Goal: Information Seeking & Learning: Learn about a topic

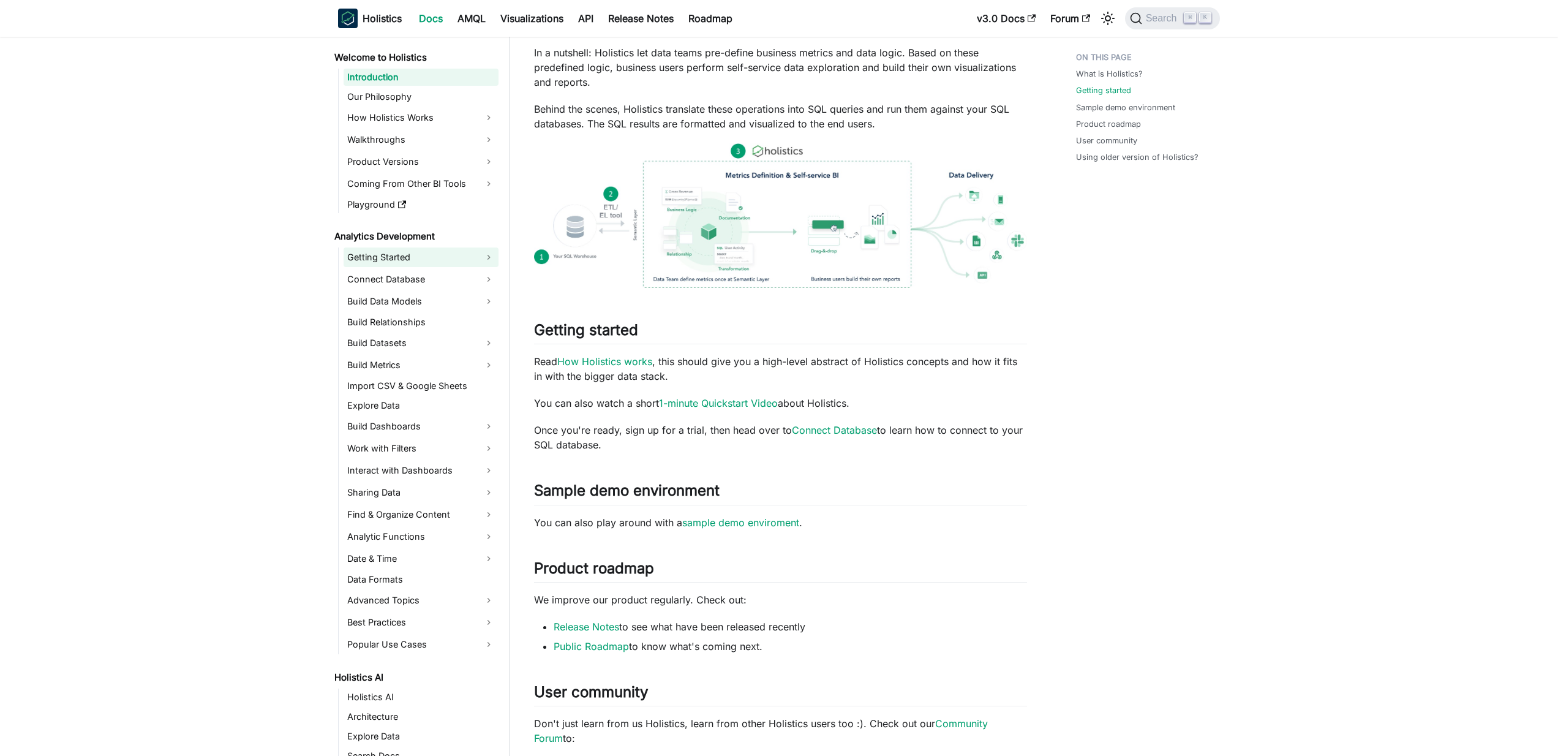
scroll to position [276, 0]
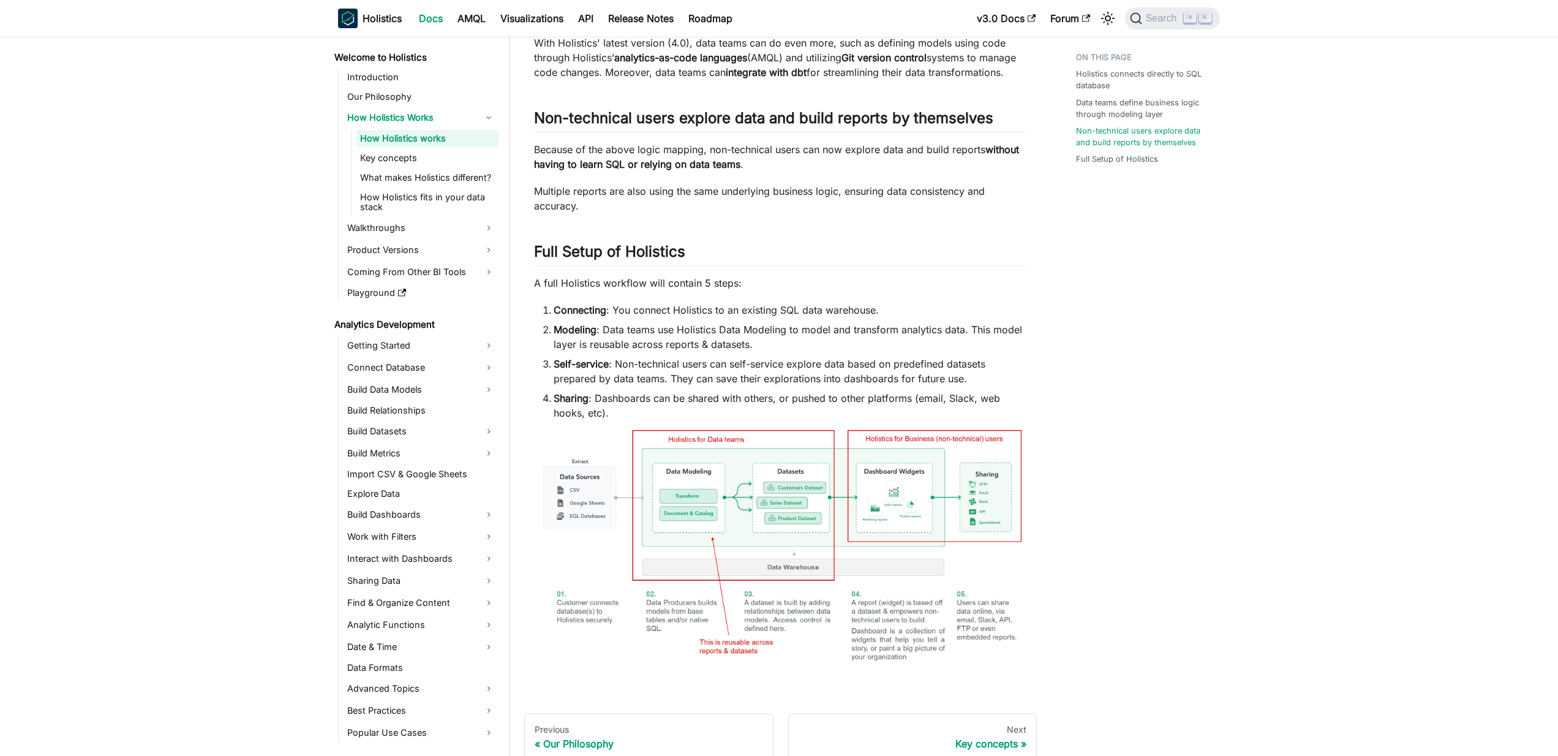
scroll to position [537, 0]
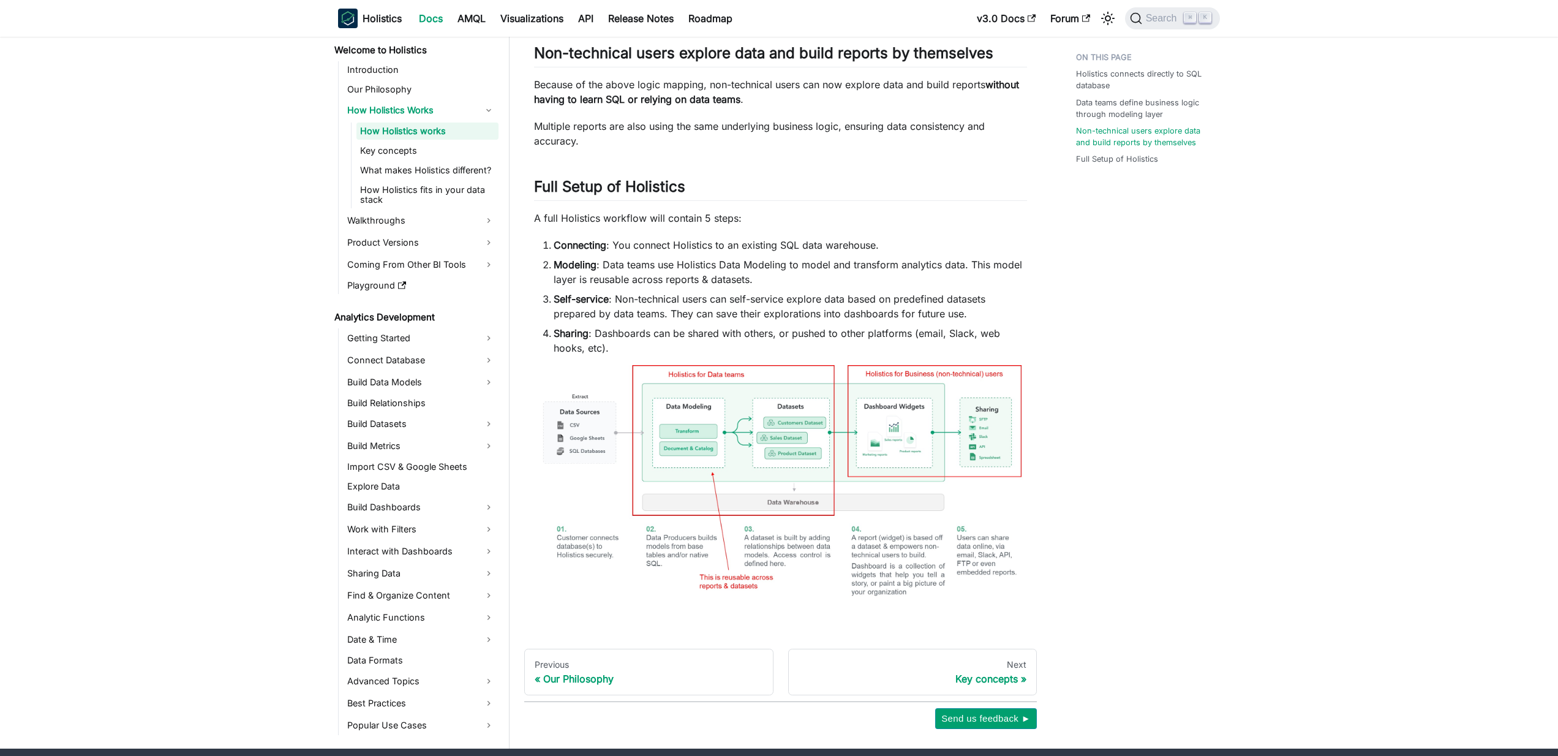
click at [727, 483] on img at bounding box center [780, 490] width 493 height 251
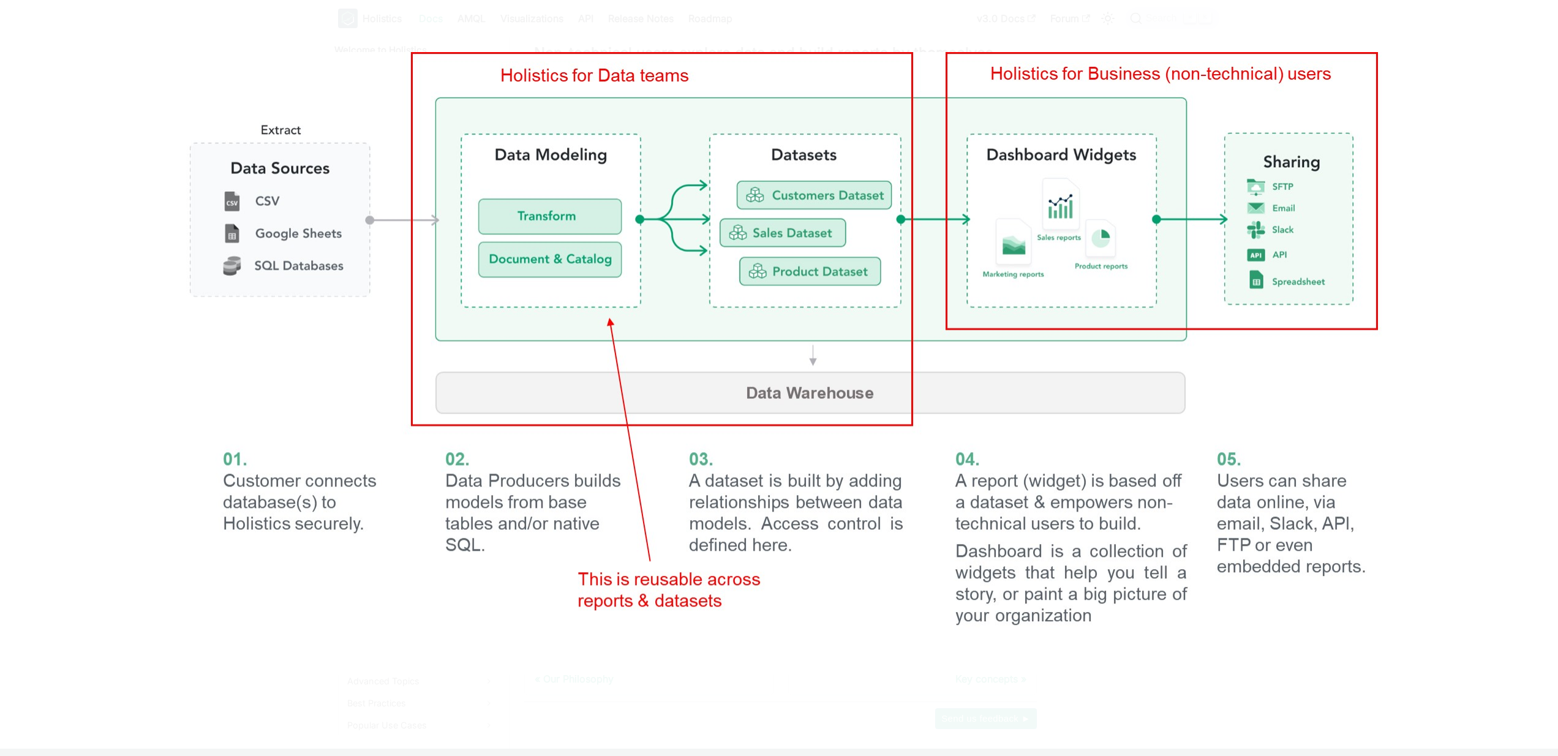
click at [727, 483] on img at bounding box center [779, 363] width 1225 height 623
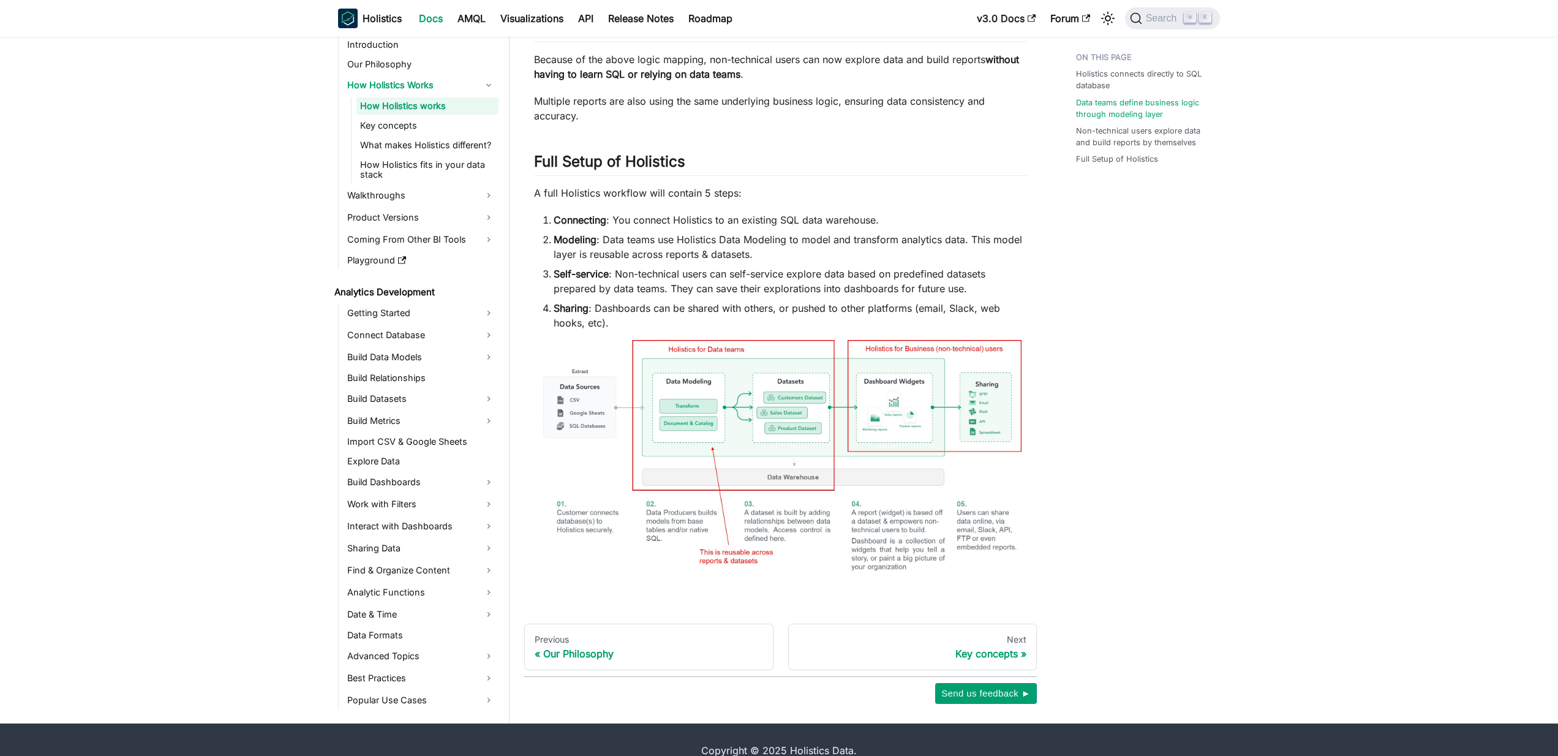
scroll to position [566, 0]
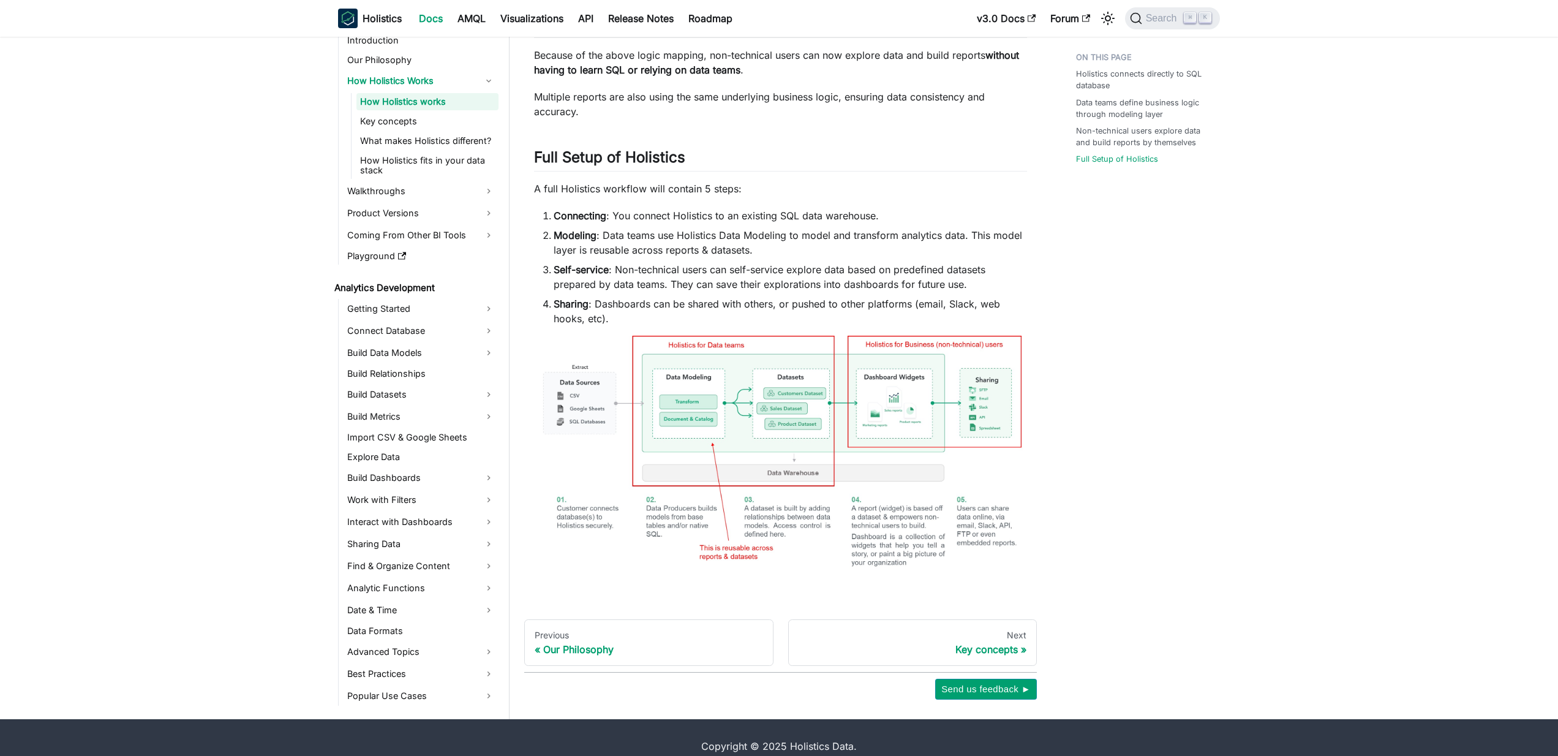
click at [711, 445] on img at bounding box center [780, 461] width 493 height 251
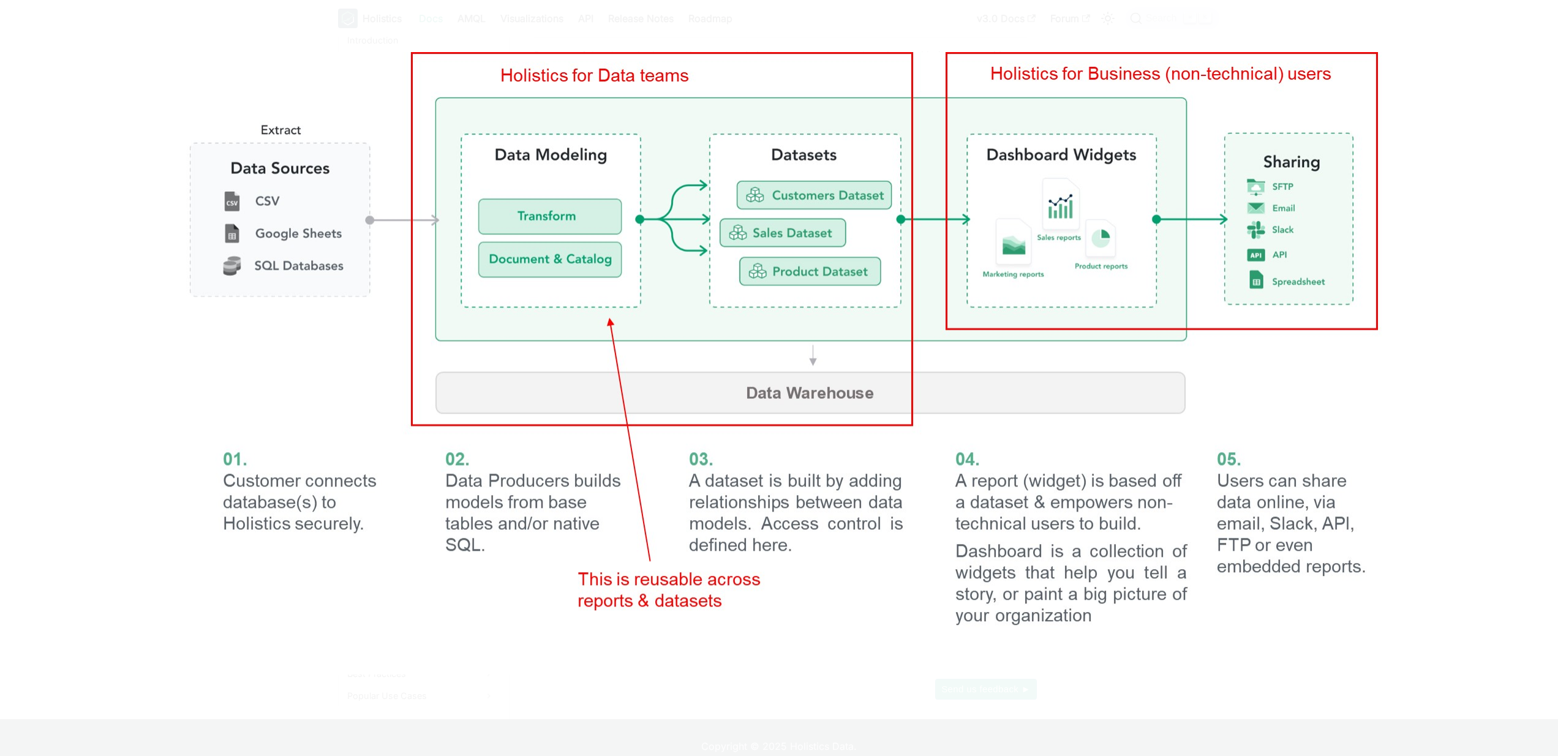
click at [1536, 21] on div at bounding box center [779, 378] width 1558 height 756
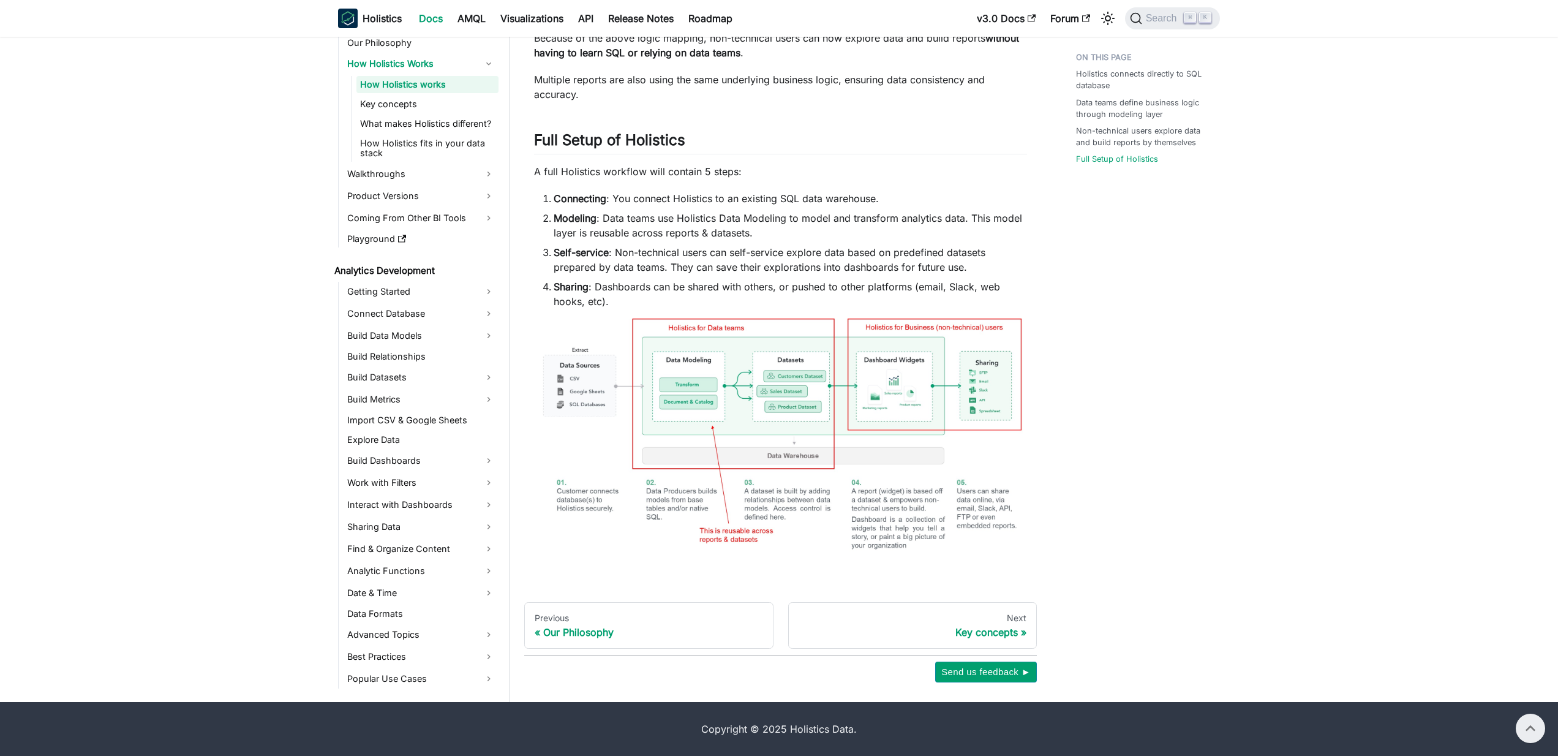
scroll to position [436, 0]
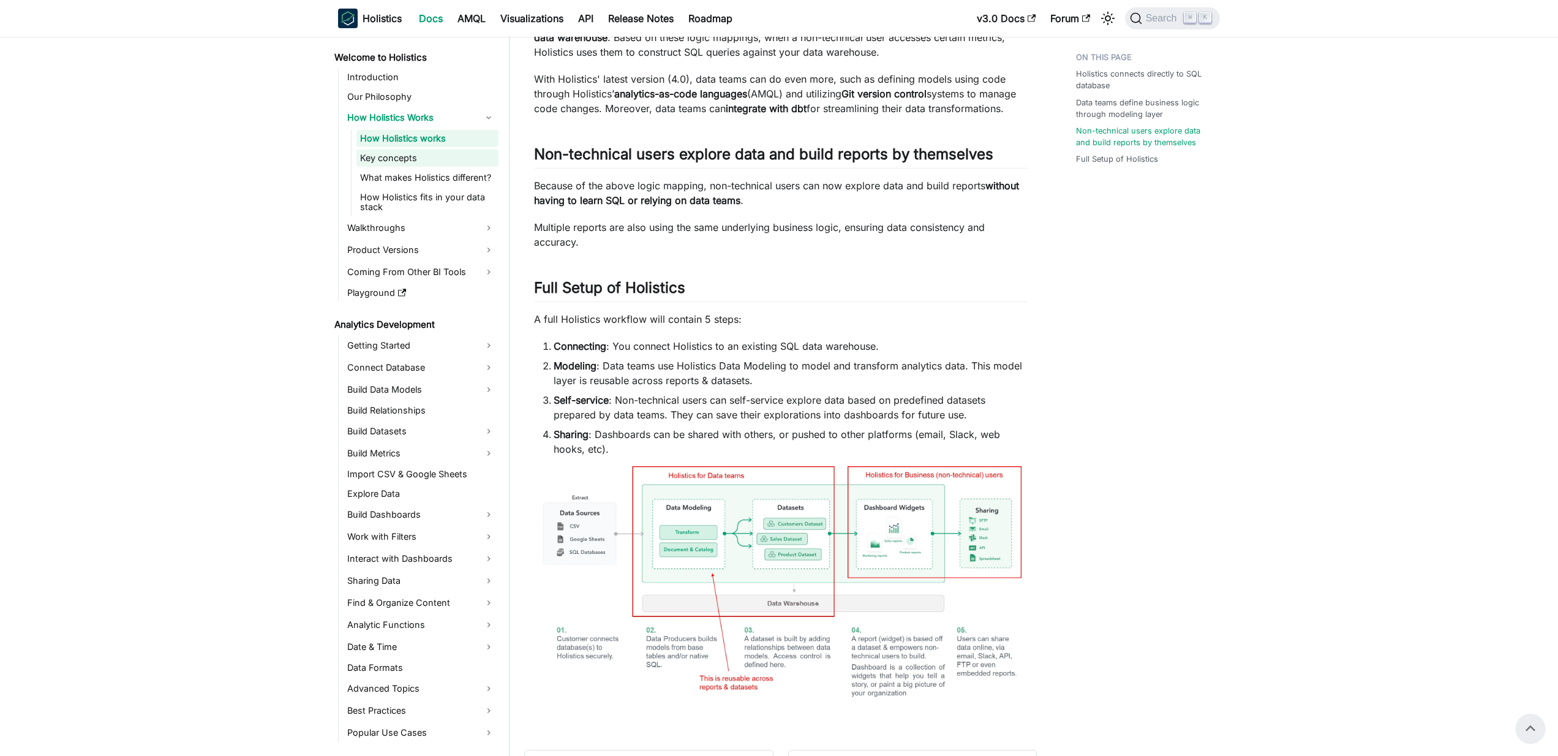
click at [406, 155] on link "Key concepts" at bounding box center [428, 157] width 142 height 17
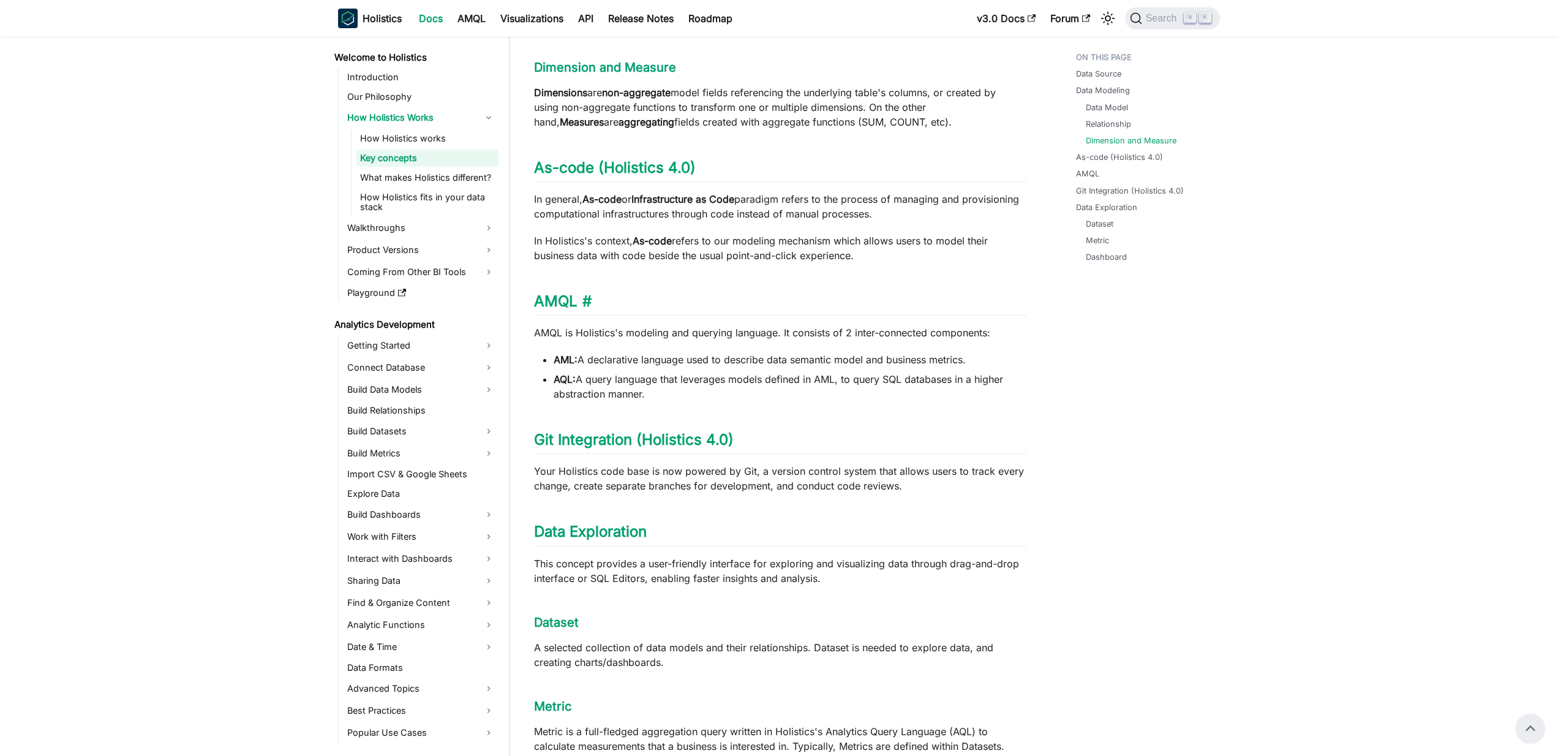
scroll to position [688, 0]
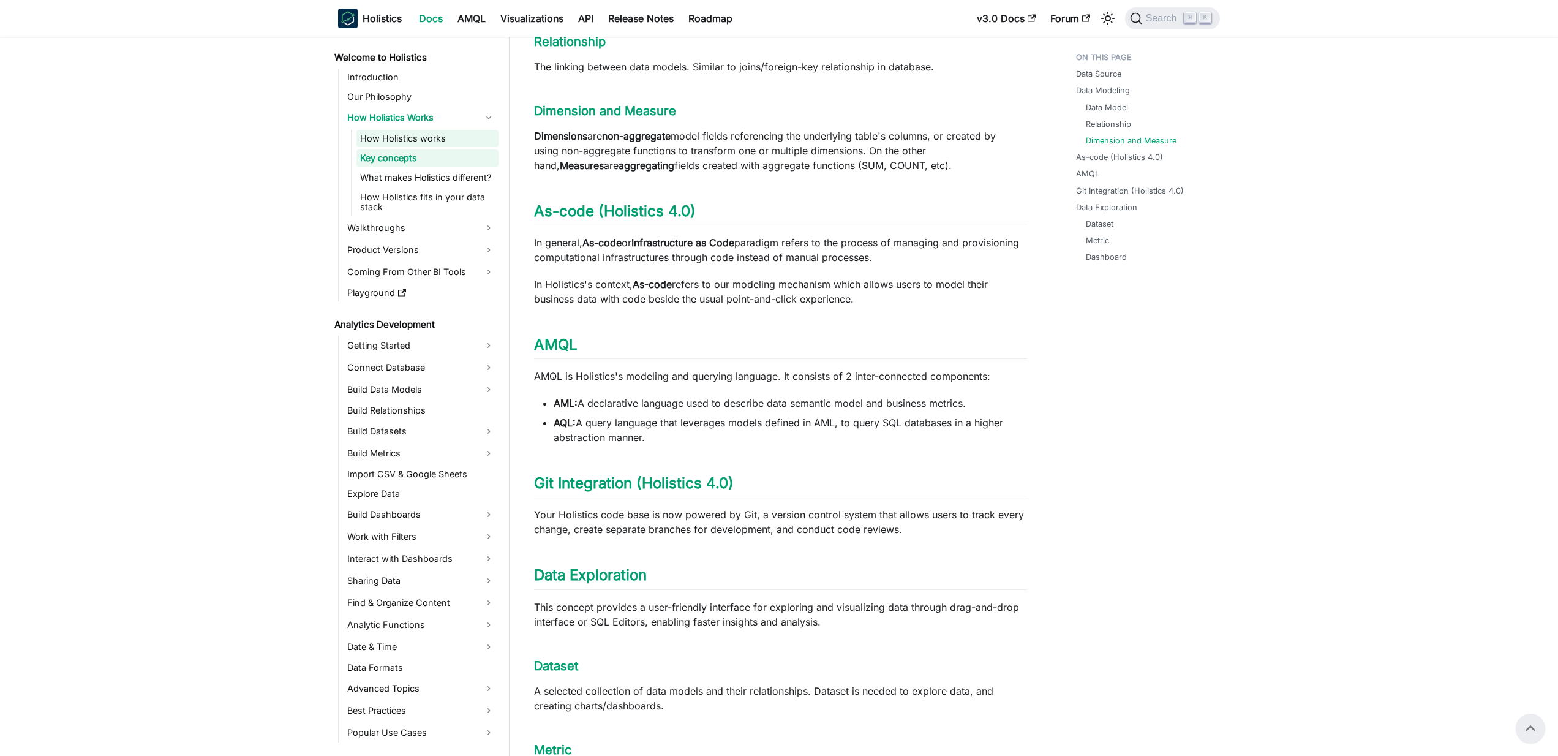
click at [417, 138] on link "How Holistics works" at bounding box center [428, 138] width 142 height 17
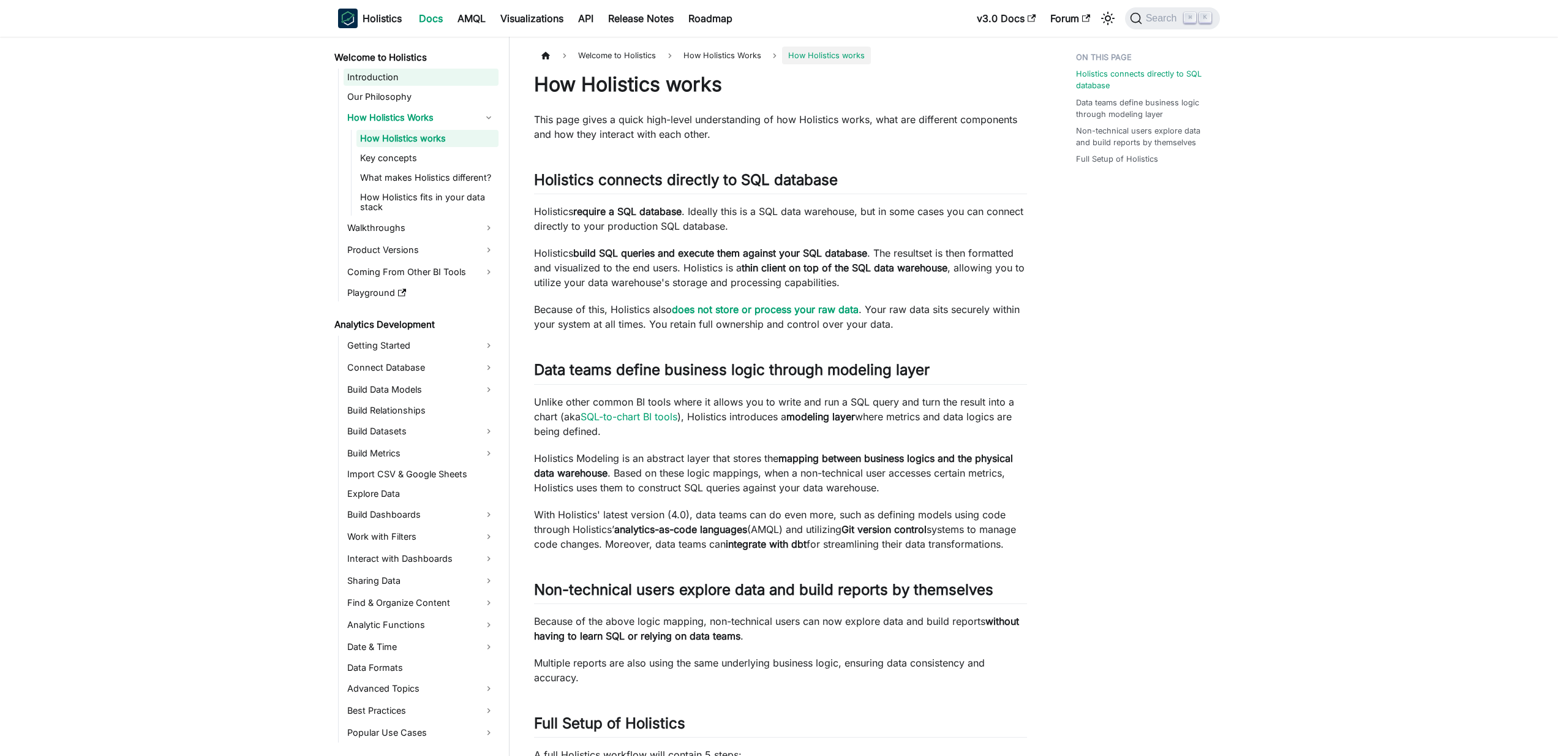
click at [372, 74] on link "Introduction" at bounding box center [421, 77] width 155 height 17
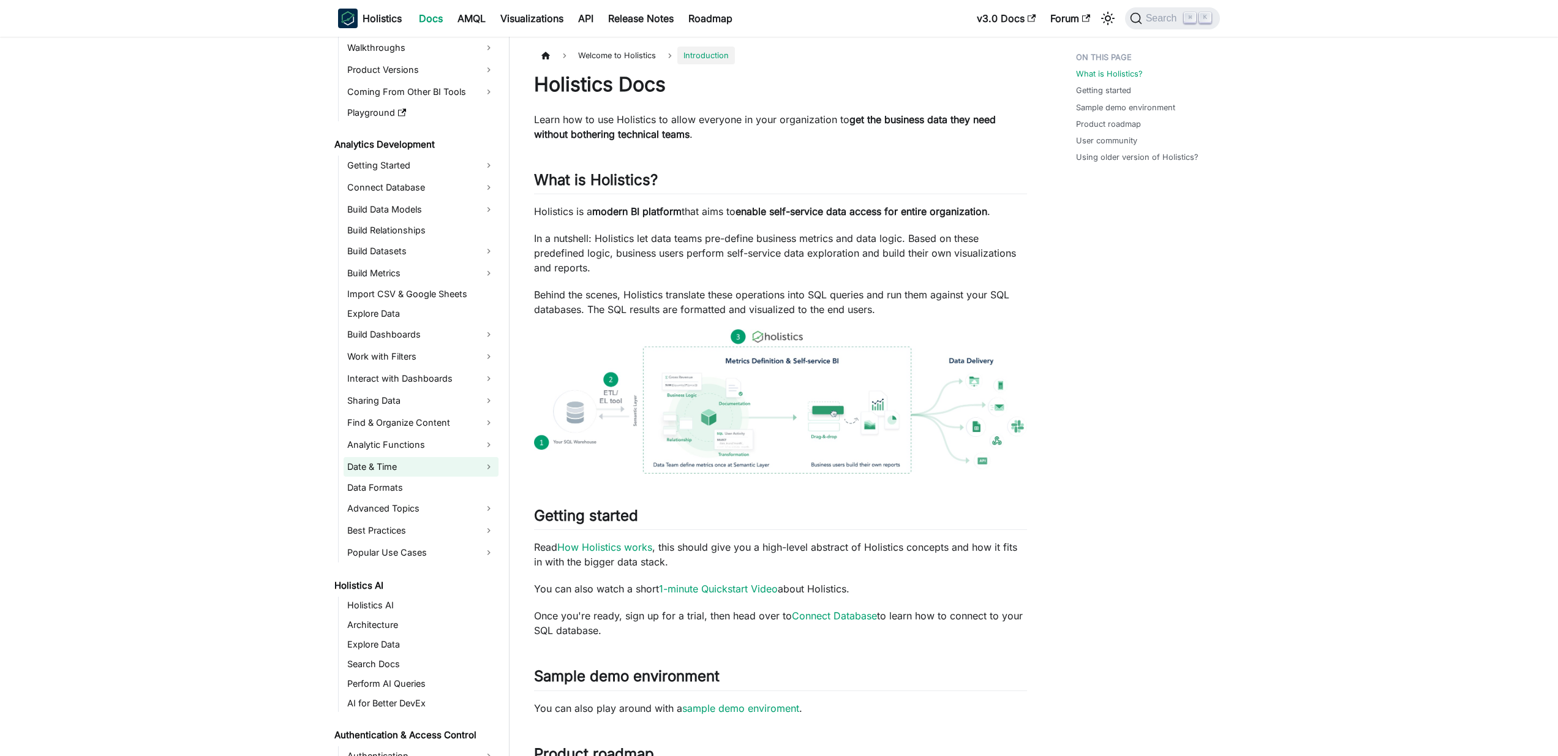
scroll to position [184, 0]
click at [410, 395] on link "Sharing Data" at bounding box center [421, 397] width 155 height 20
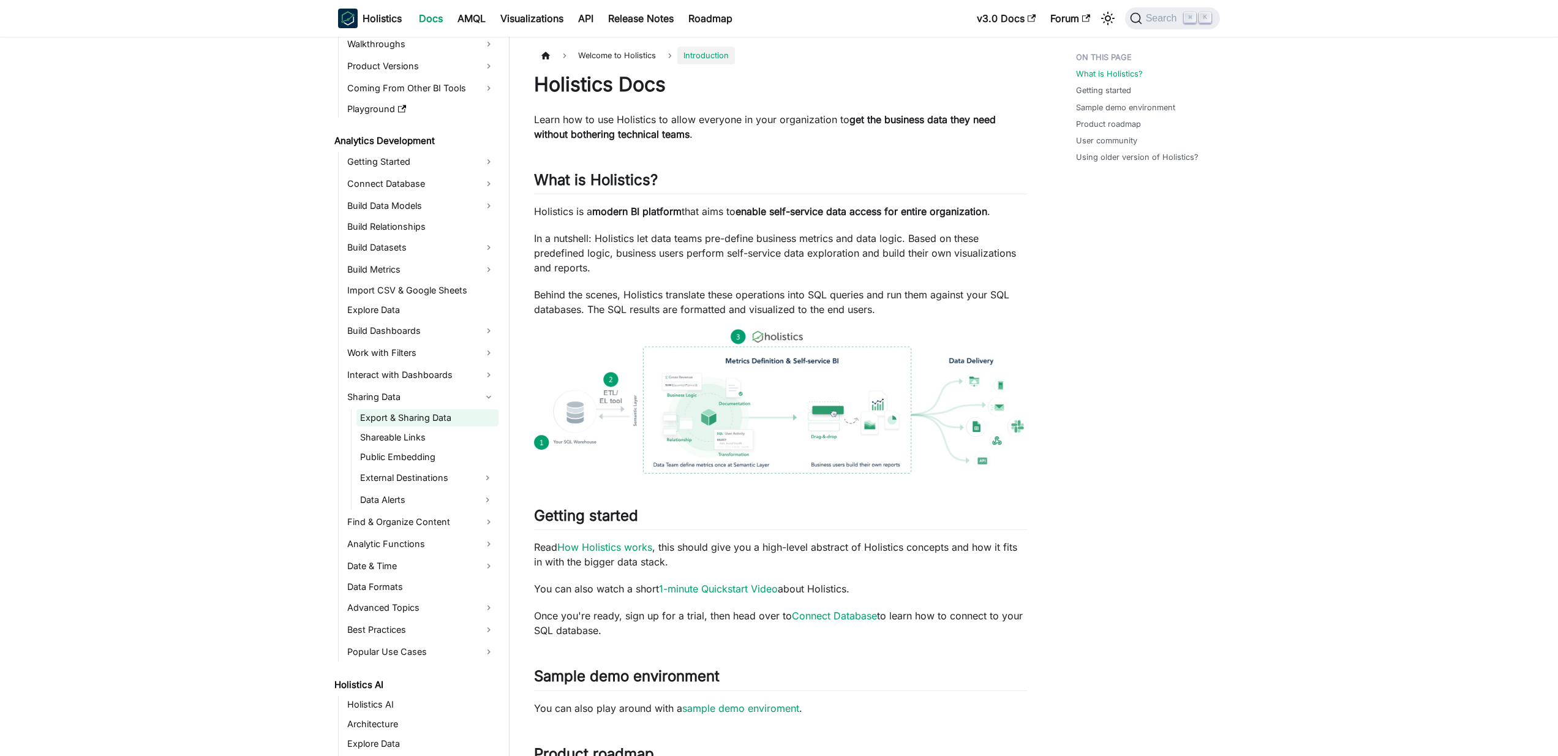
click at [405, 415] on link "Export & Sharing Data" at bounding box center [428, 417] width 142 height 17
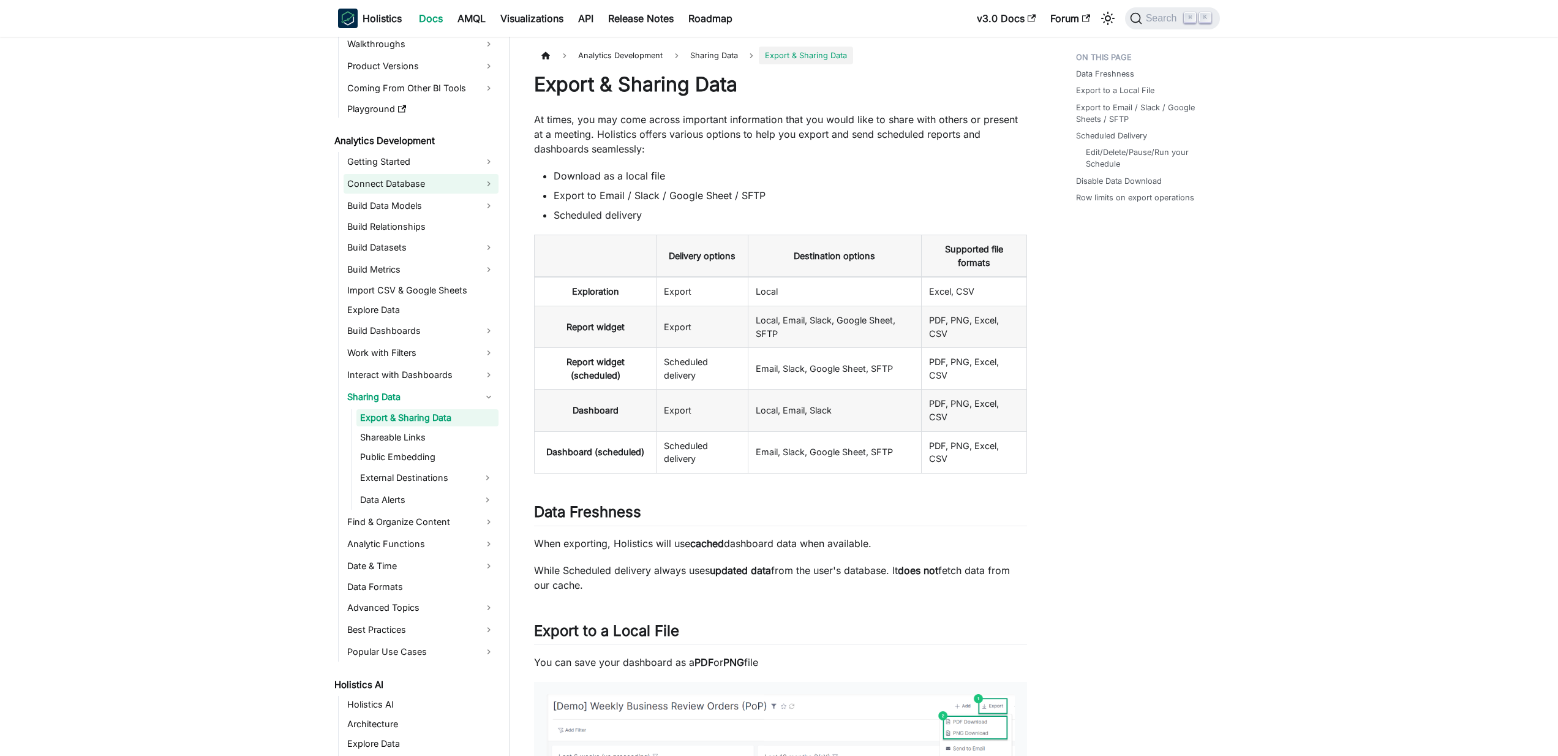
click at [440, 178] on link "Connect Database" at bounding box center [421, 184] width 155 height 20
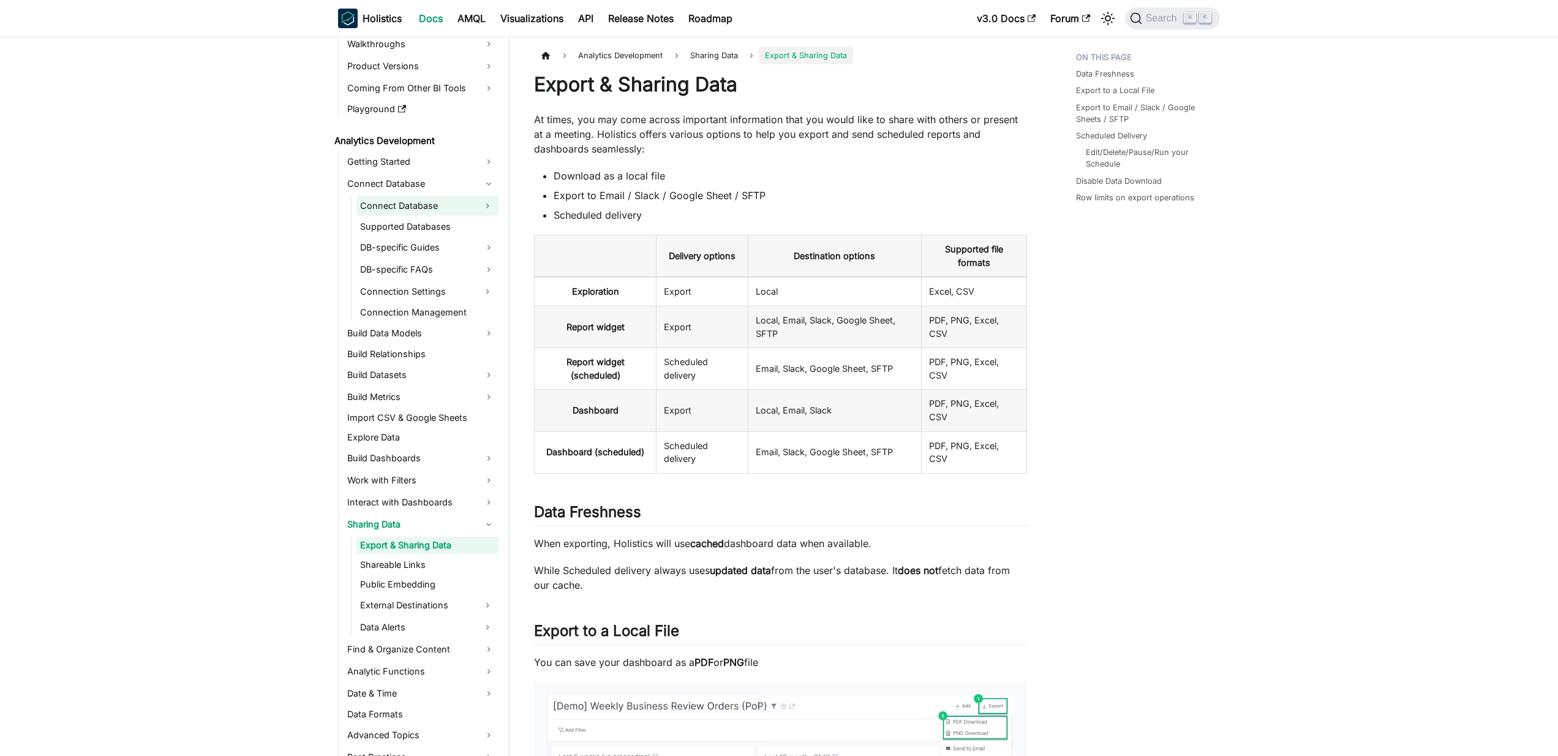
click at [429, 199] on link "Connect Database" at bounding box center [417, 206] width 120 height 20
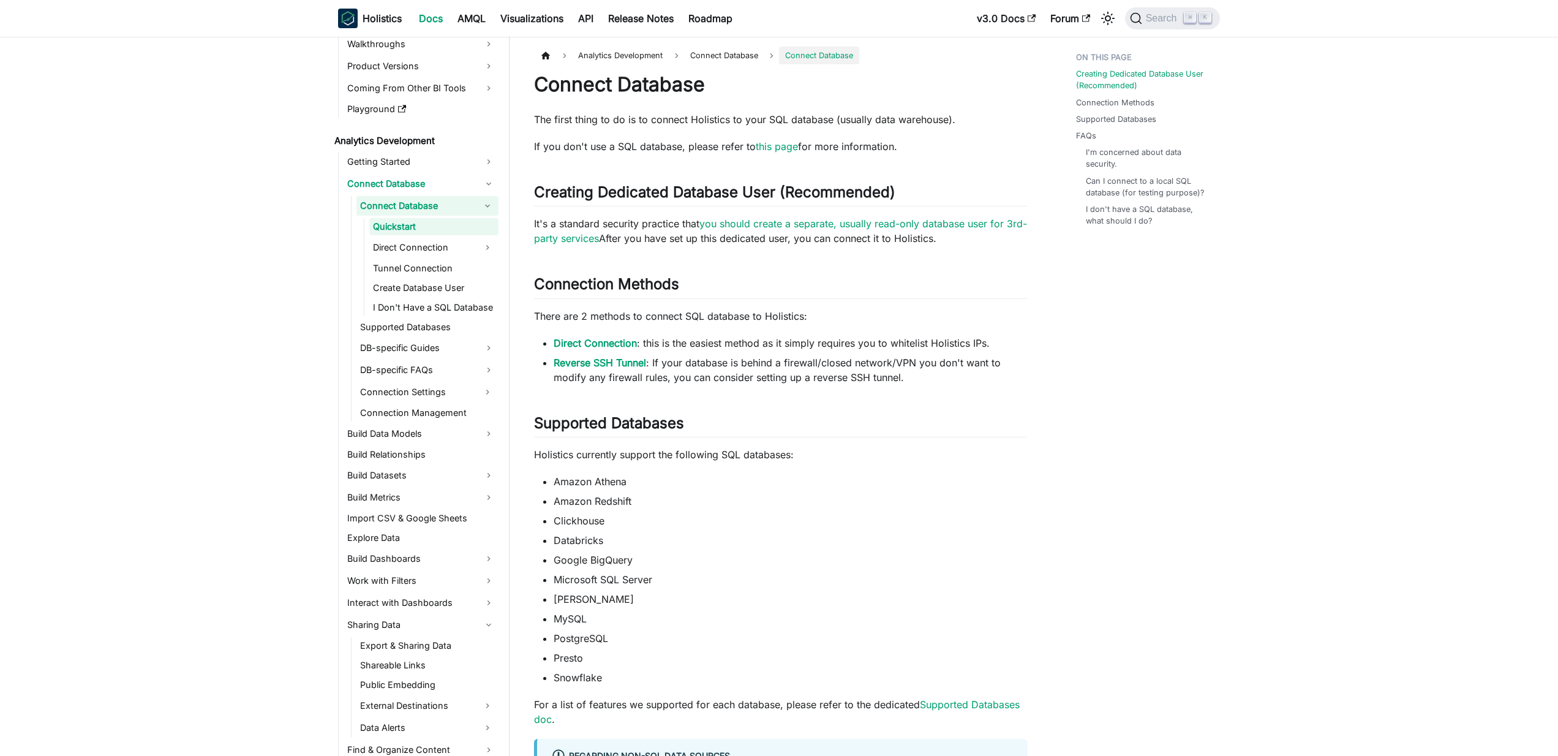
scroll to position [184, 0]
click at [396, 431] on link "Build Data Models" at bounding box center [421, 433] width 155 height 20
click at [395, 451] on link "Data Models" at bounding box center [428, 453] width 142 height 17
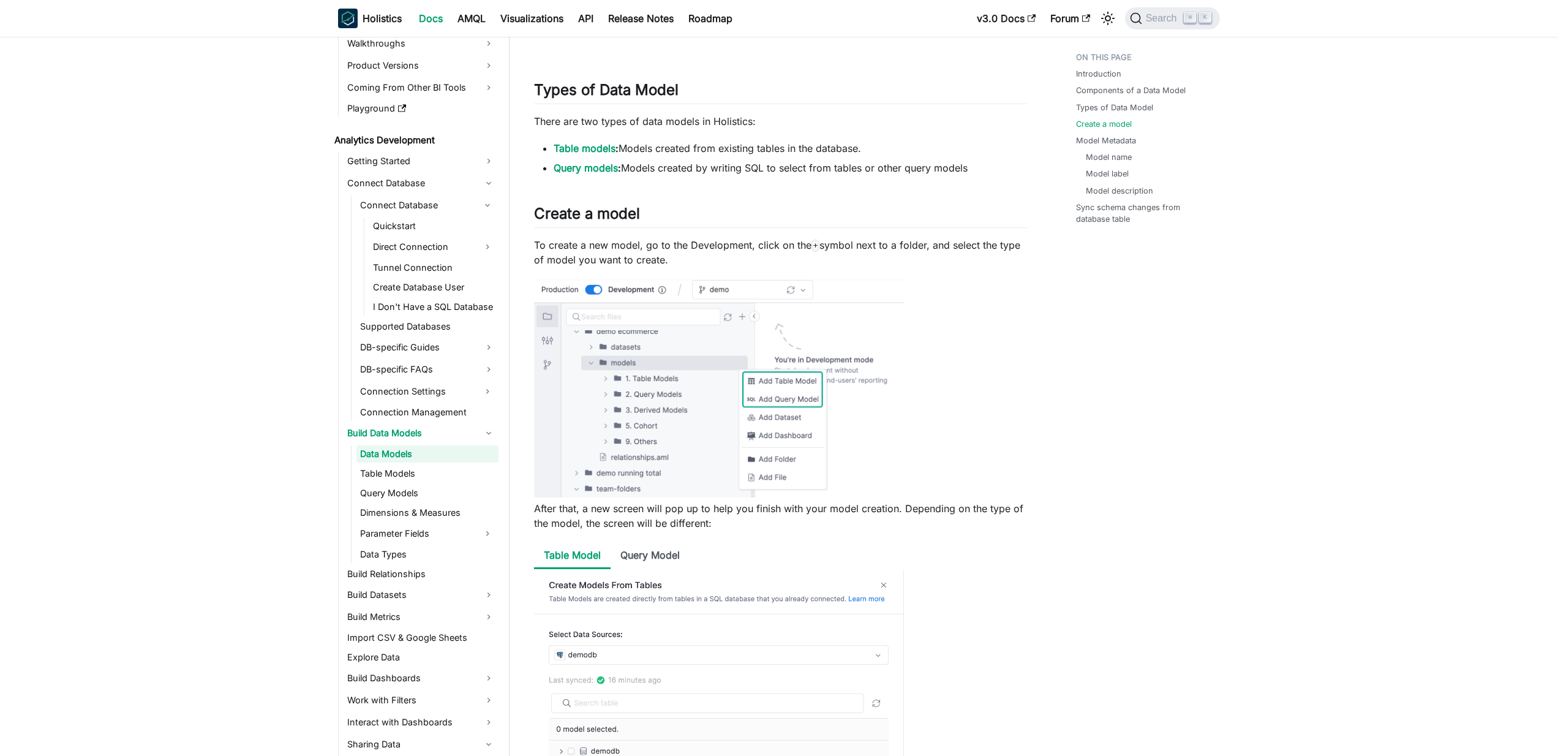
scroll to position [1114, 0]
